Goal: Check status: Check status

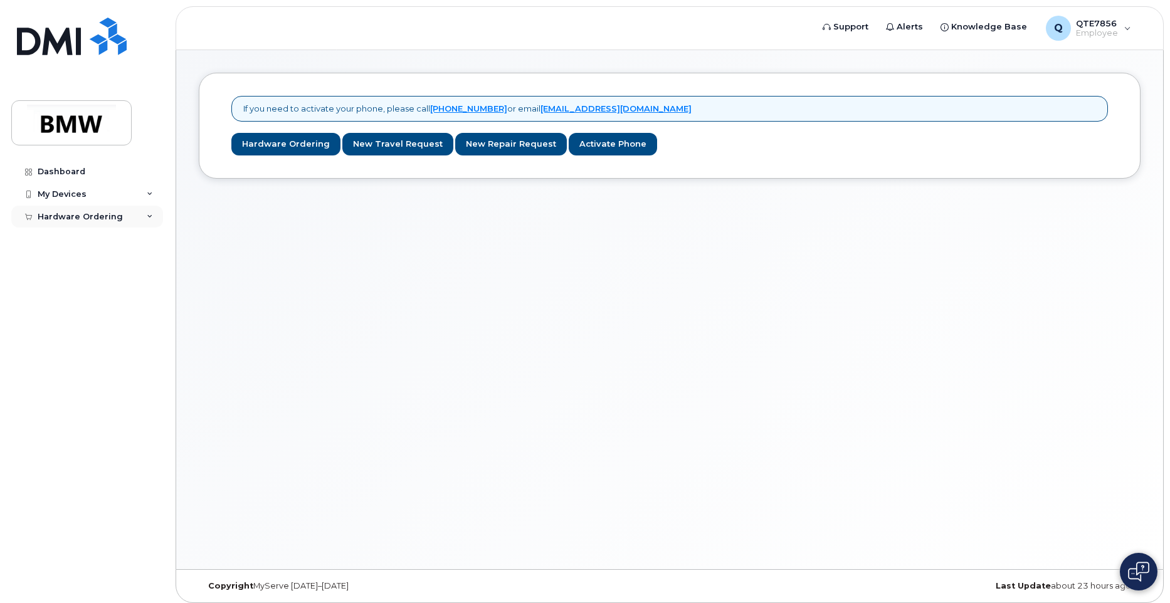
click at [151, 213] on div "Hardware Ordering" at bounding box center [87, 217] width 152 height 23
click at [68, 245] on div "My Orders" at bounding box center [65, 239] width 45 height 11
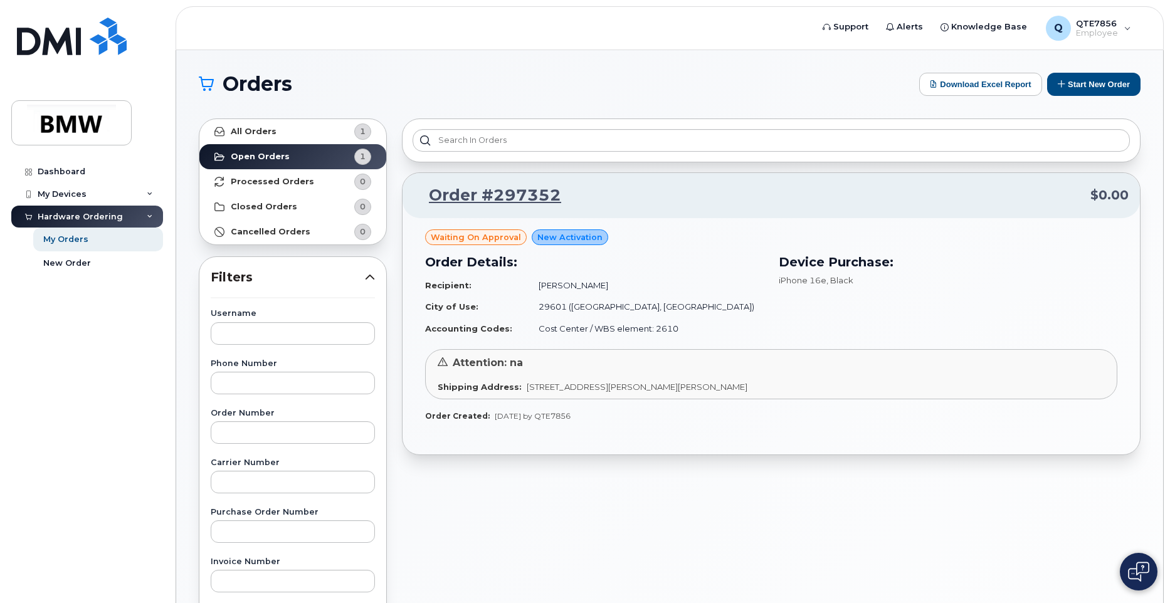
click at [486, 248] on div "Order Details: Recipient: [PERSON_NAME] City of Use: 29601 ([GEOGRAPHIC_DATA], …" at bounding box center [595, 296] width 354 height 102
click at [495, 244] on div "Waiting On Approval" at bounding box center [476, 237] width 102 height 16
click at [722, 243] on div "Waiting On Approval New Activation Order Details: Recipient: [PERSON_NAME] City…" at bounding box center [771, 288] width 692 height 118
click at [579, 594] on div "Order #297352 $0.00 Waiting On Approval New Activation Order Details: Recipient…" at bounding box center [771, 551] width 754 height 881
